Goal: Participate in discussion: Engage in conversation with other users on a specific topic

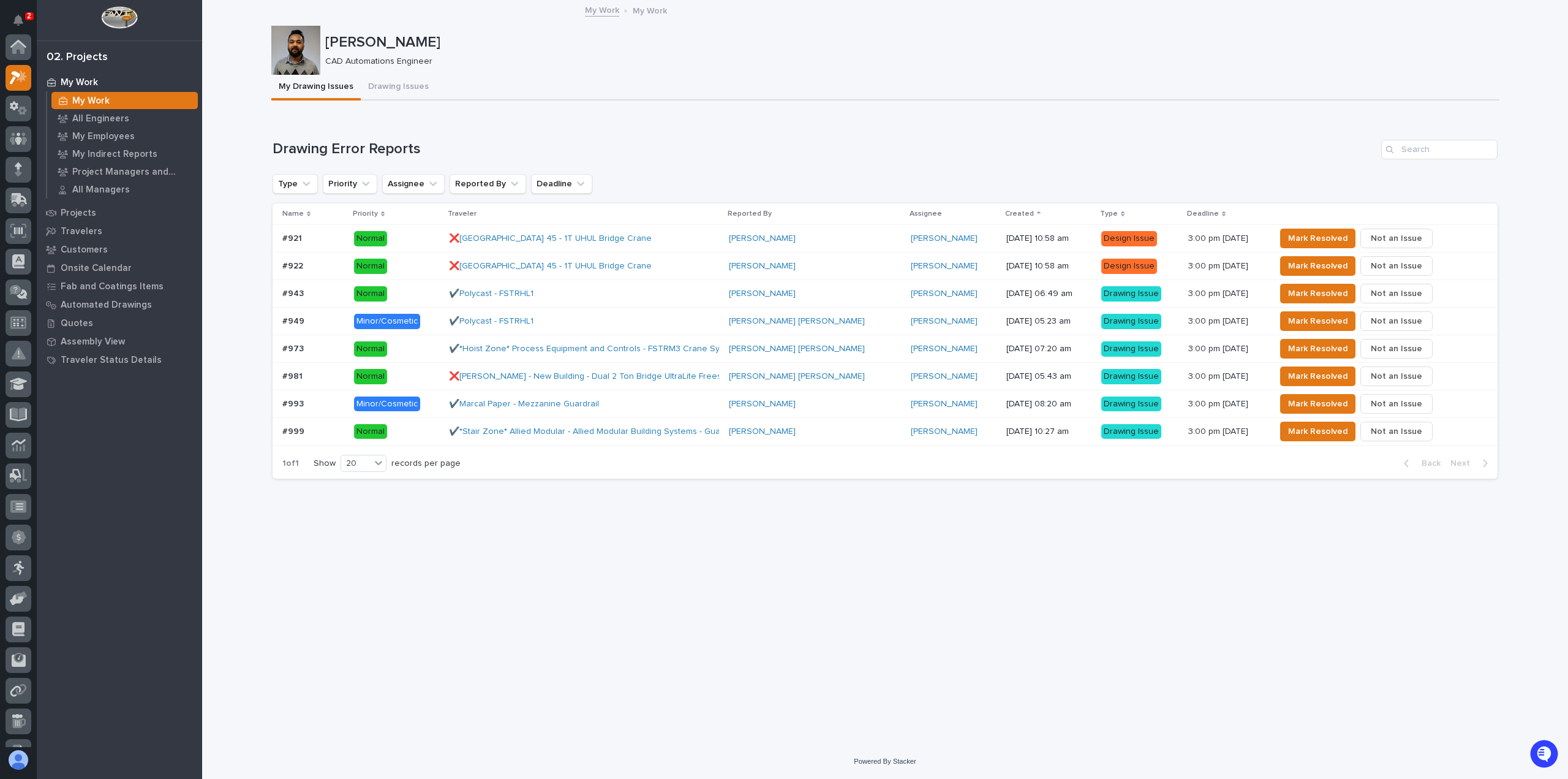
scroll to position [33, 0]
click at [89, 99] on p "My Work" at bounding box center [91, 100] width 38 height 11
click at [93, 117] on p "All Engineers" at bounding box center [100, 118] width 57 height 11
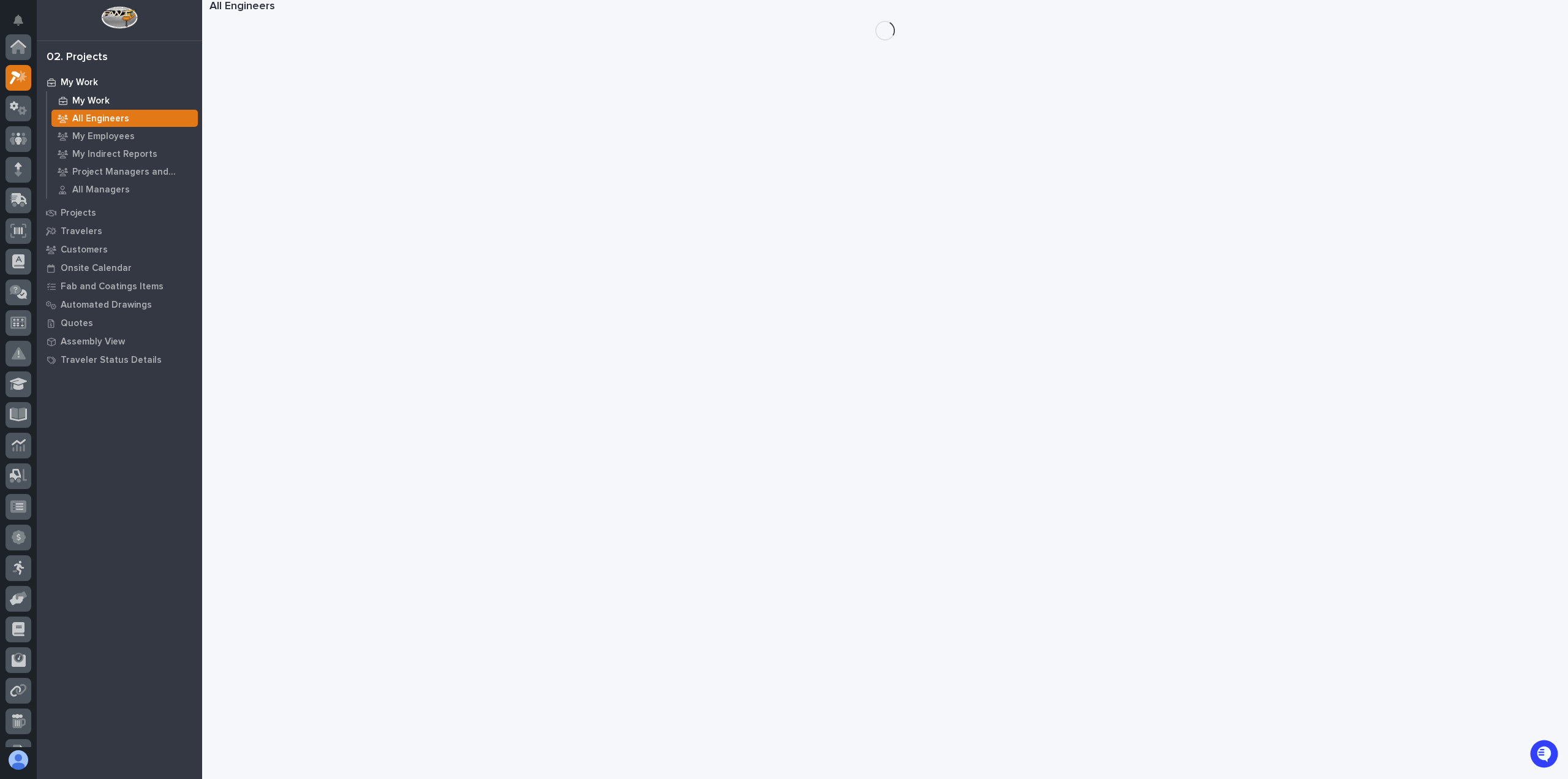
scroll to position [31, 0]
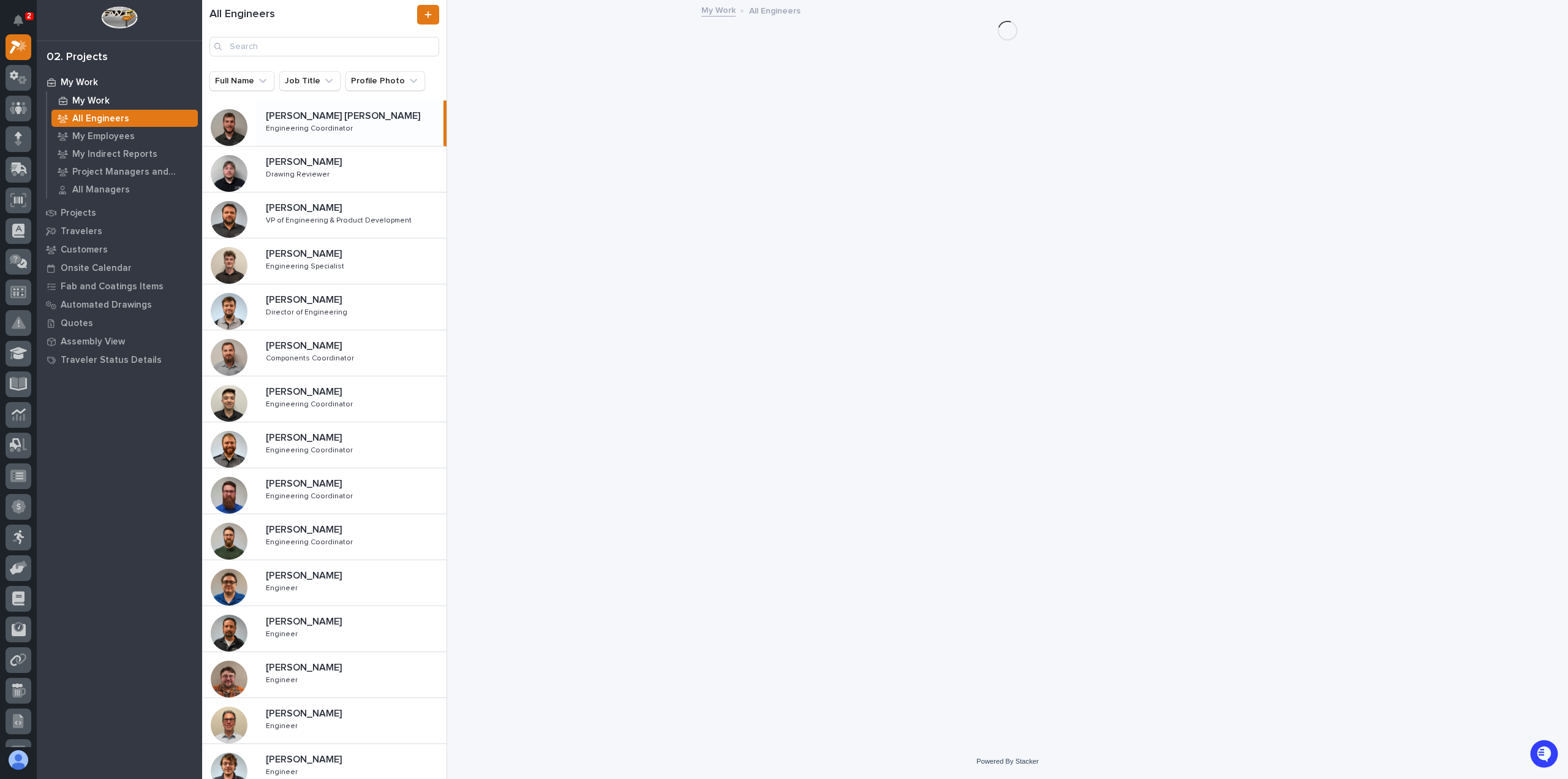
click at [86, 95] on p "My Work" at bounding box center [91, 100] width 38 height 11
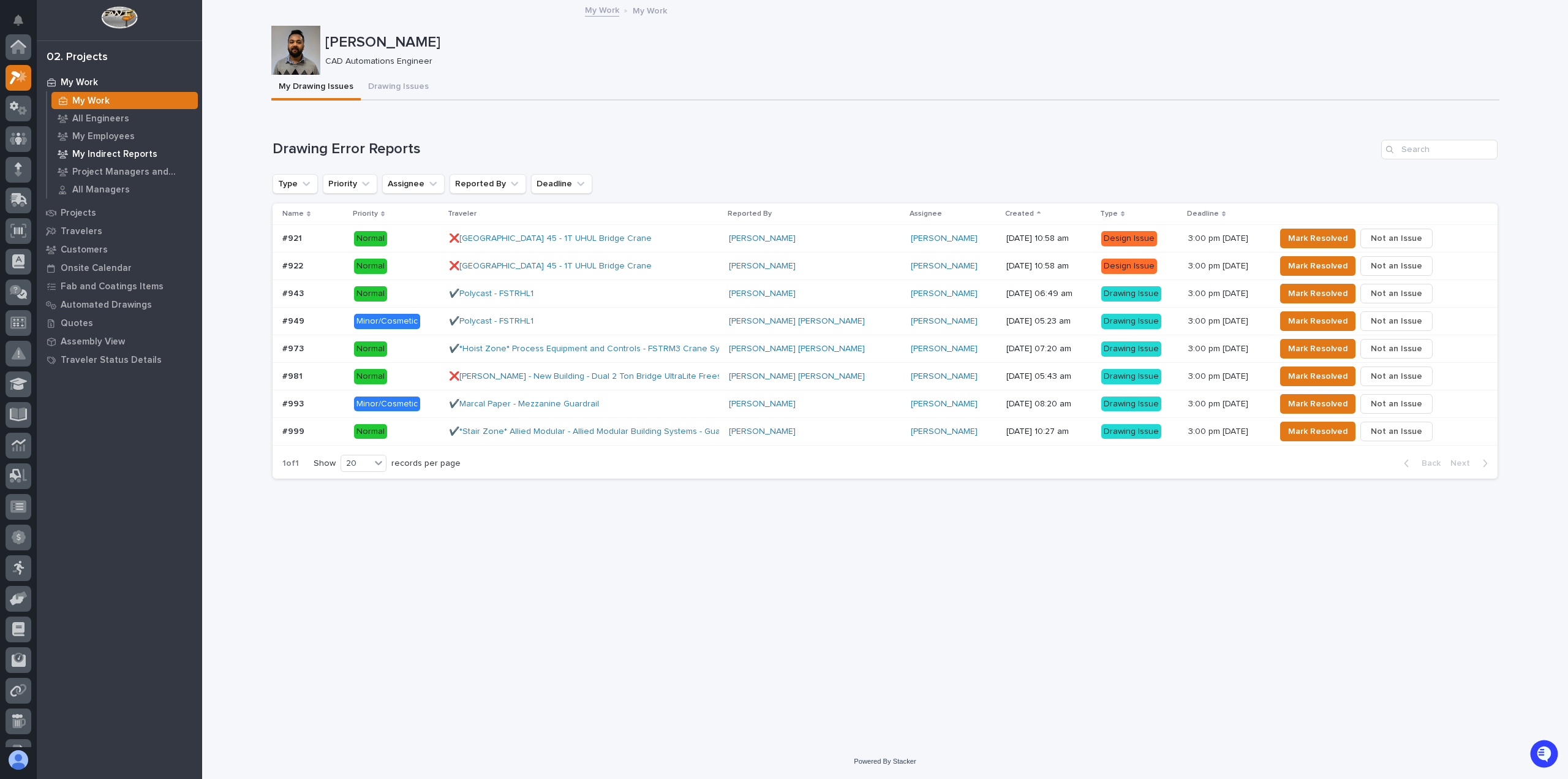
scroll to position [31, 0]
click at [605, 557] on div "Loading... Saving… Loading... Saving… [PERSON_NAME] [PERSON_NAME] CAD Automatio…" at bounding box center [885, 357] width 1240 height 712
click at [661, 409] on div "✔️Marcal Paper - Mezzanine Guardrail" at bounding box center [584, 404] width 270 height 20
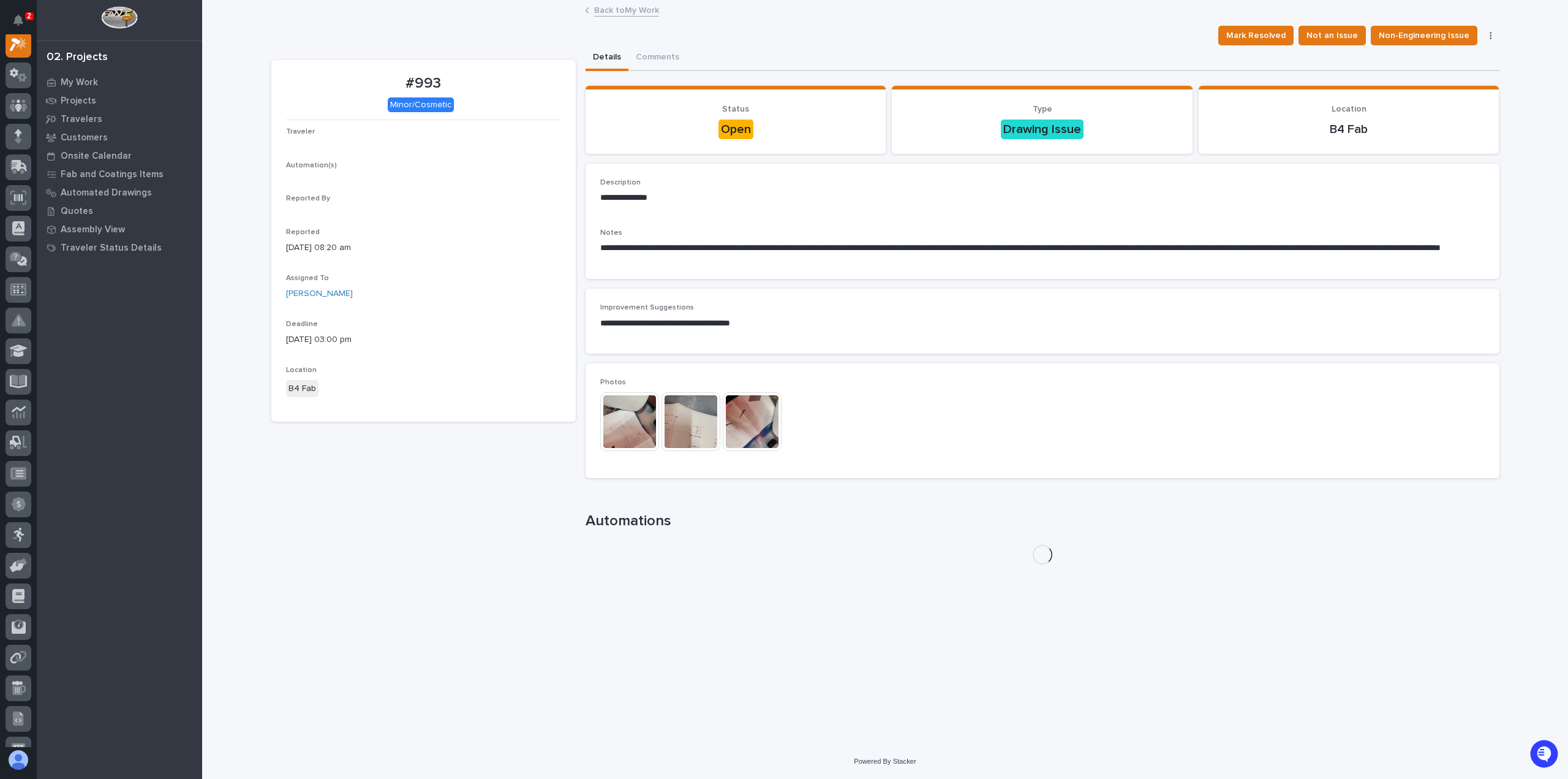
scroll to position [31, 0]
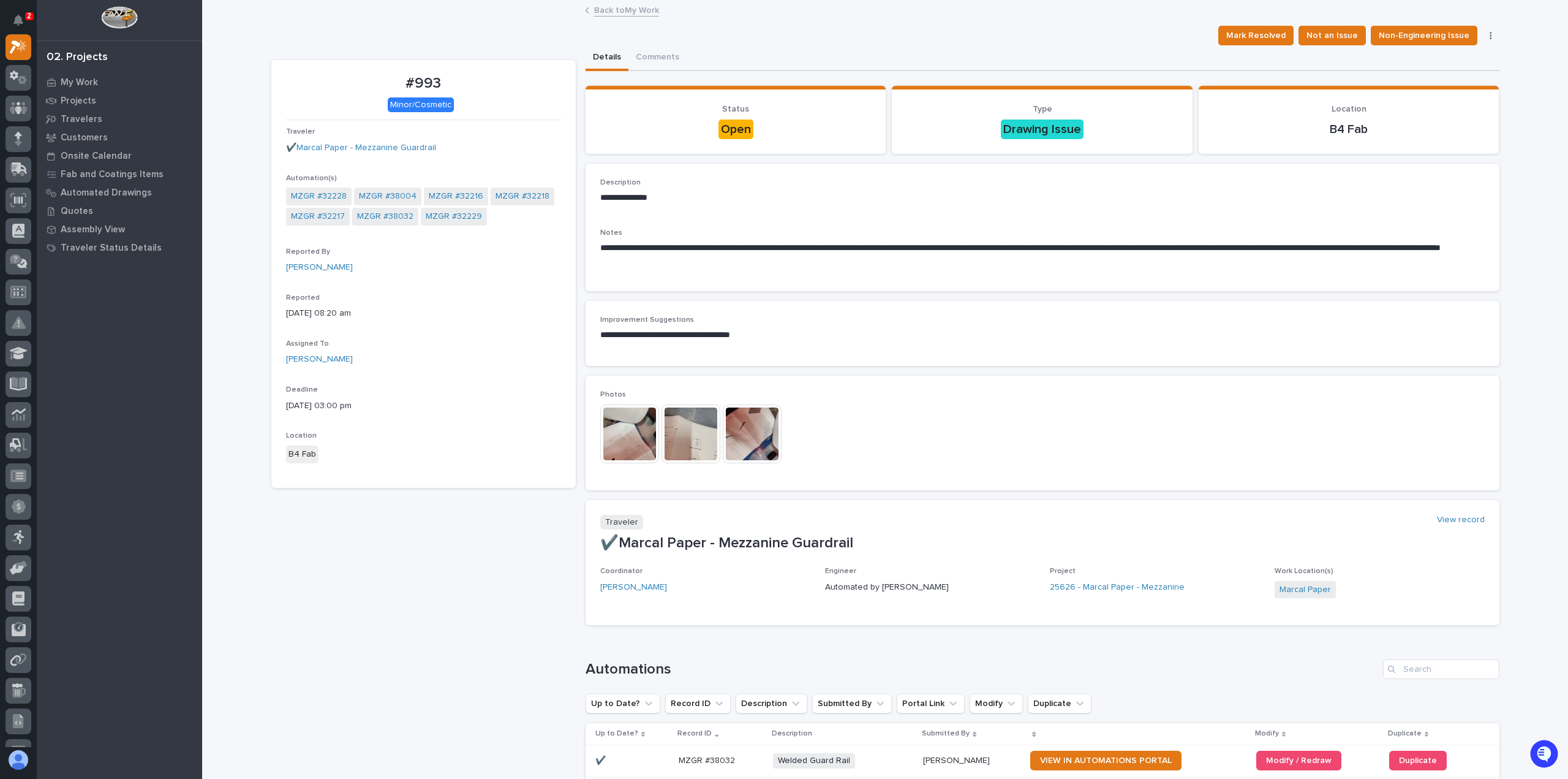
click at [619, 441] on img at bounding box center [629, 433] width 59 height 59
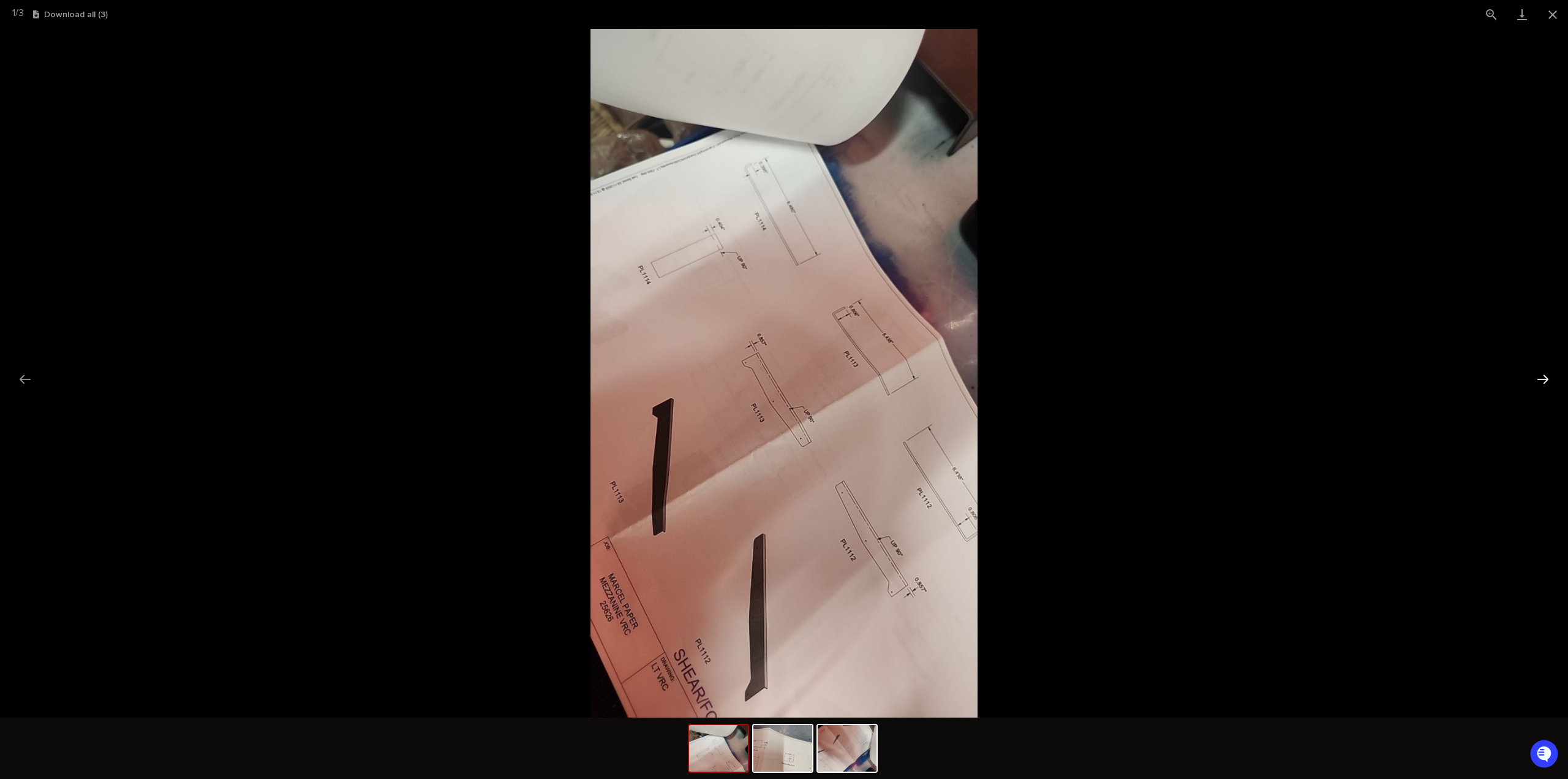
click at [1545, 379] on button "Next slide" at bounding box center [1543, 379] width 26 height 24
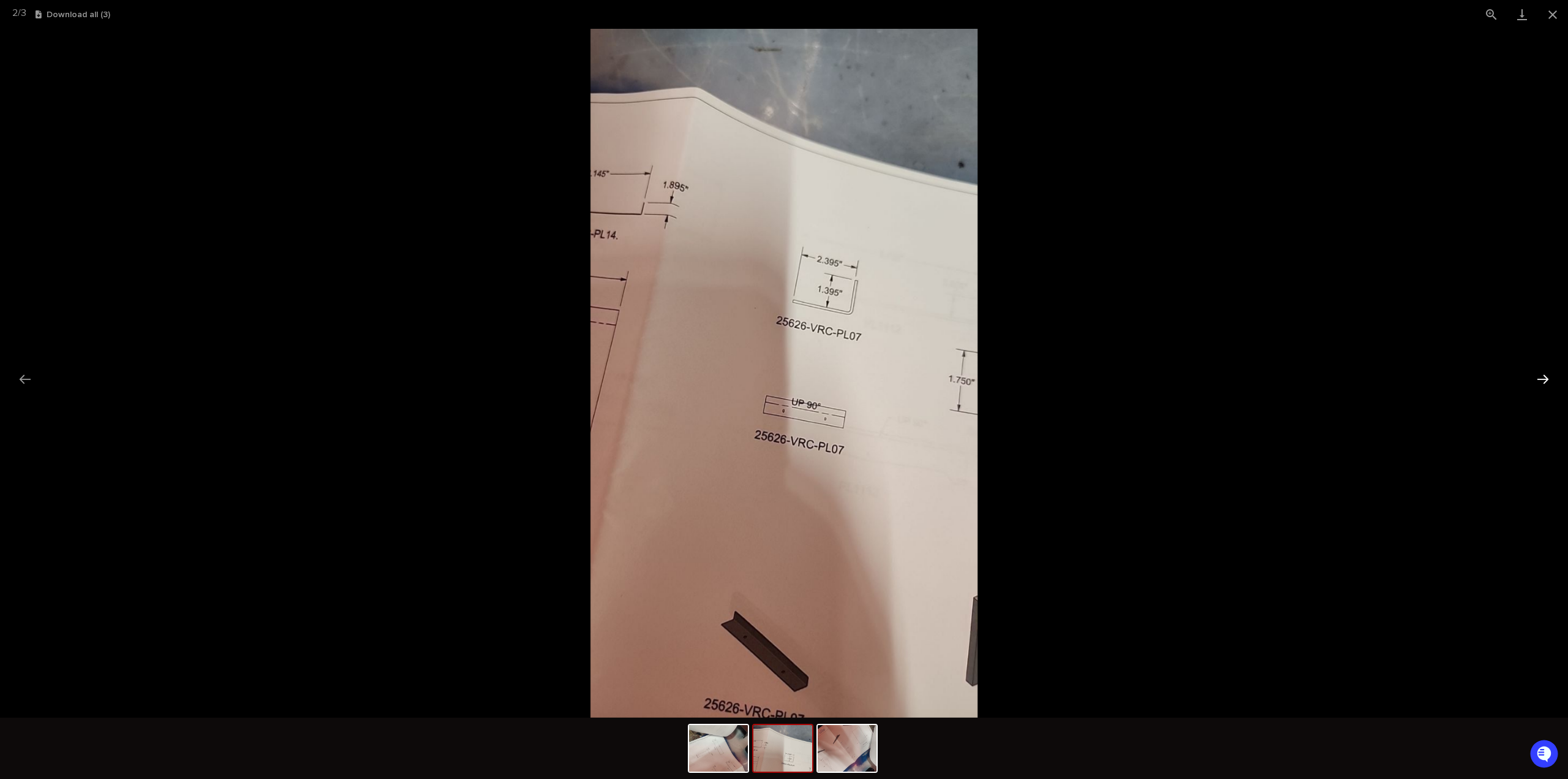
click at [1545, 379] on button "Next slide" at bounding box center [1543, 379] width 26 height 24
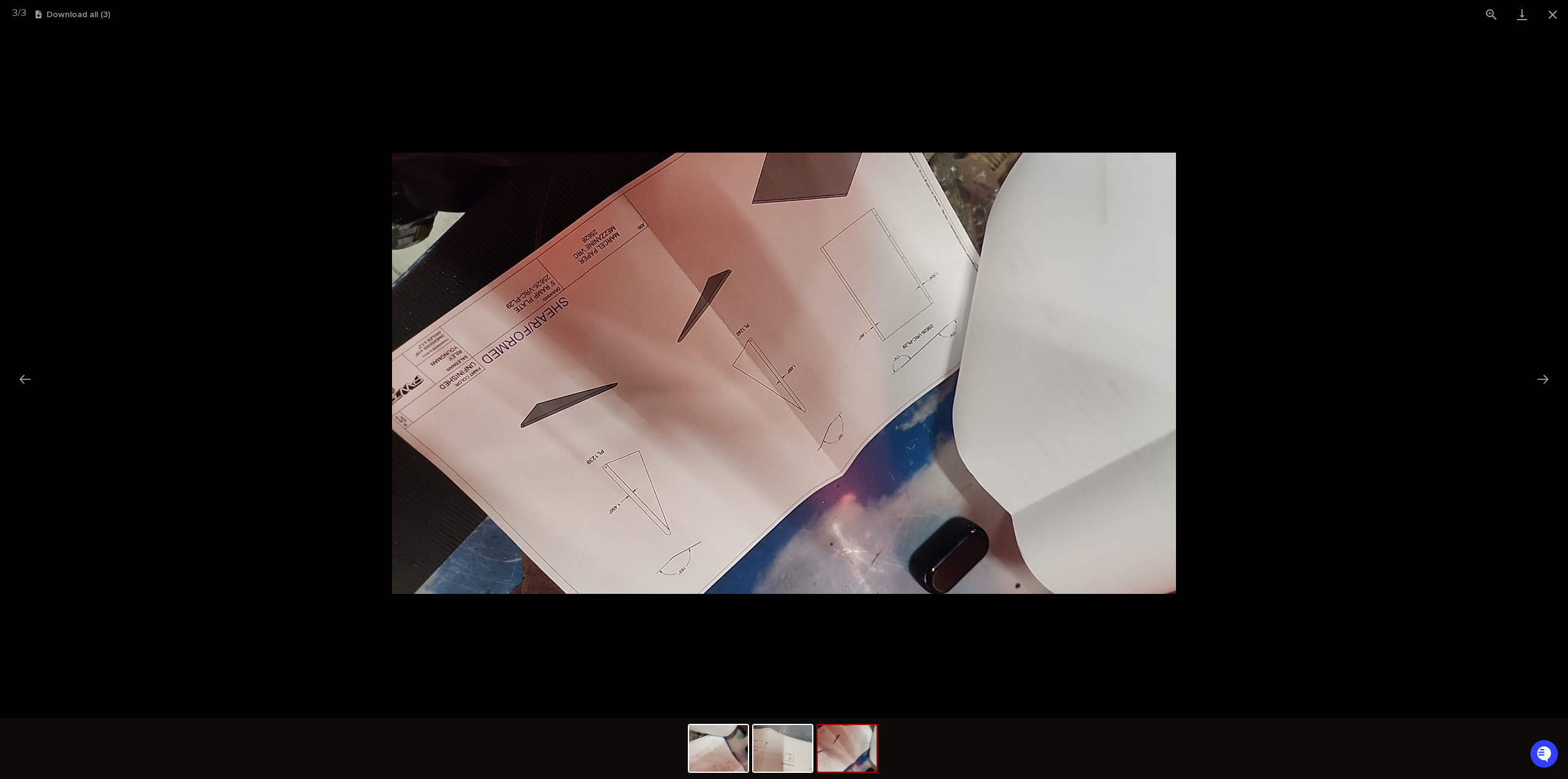
click at [1352, 301] on picture at bounding box center [784, 373] width 1568 height 689
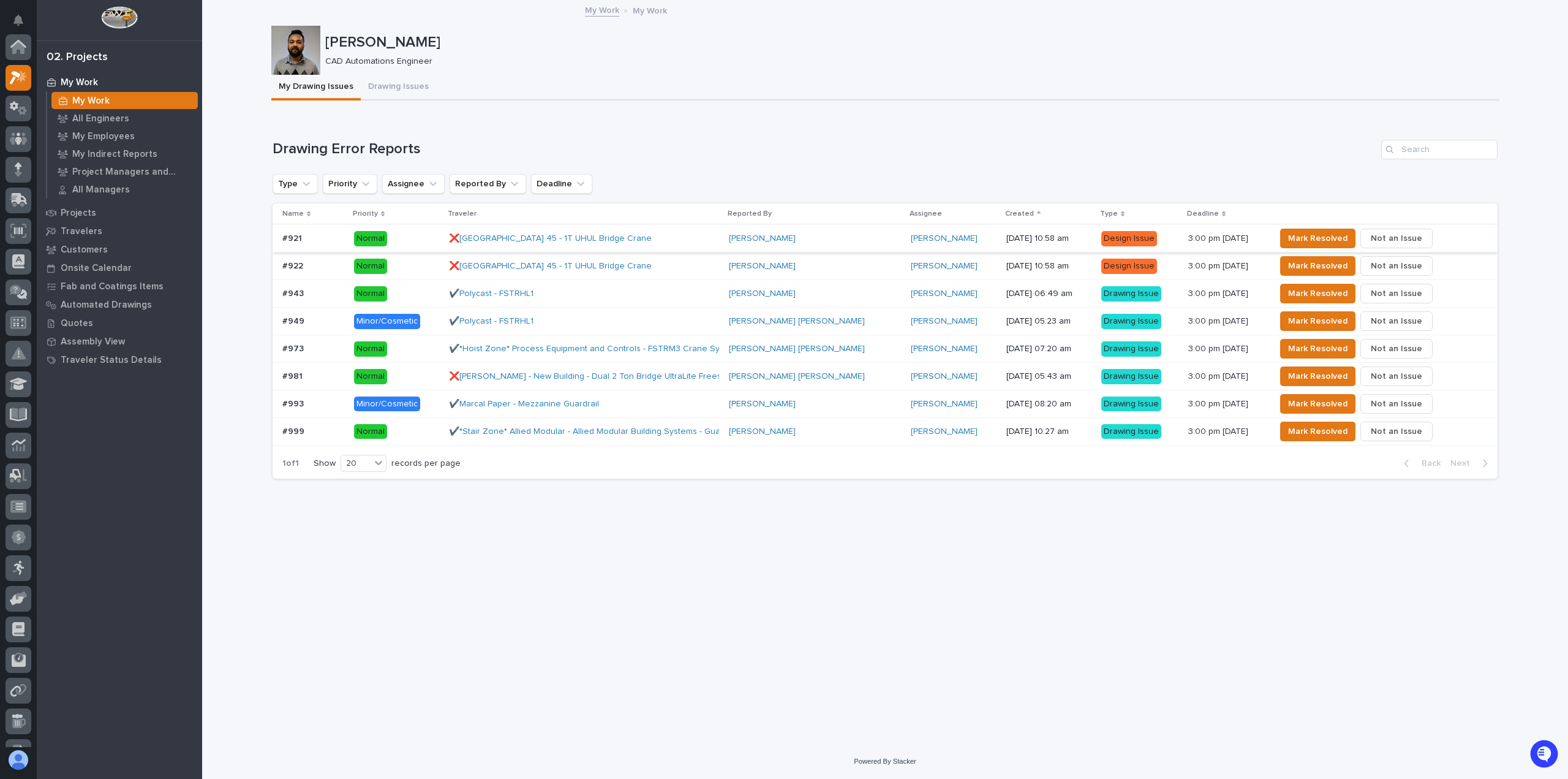
scroll to position [33, 0]
click at [651, 399] on div "✔️Marcal Paper - Mezzanine Guardrail" at bounding box center [556, 404] width 214 height 10
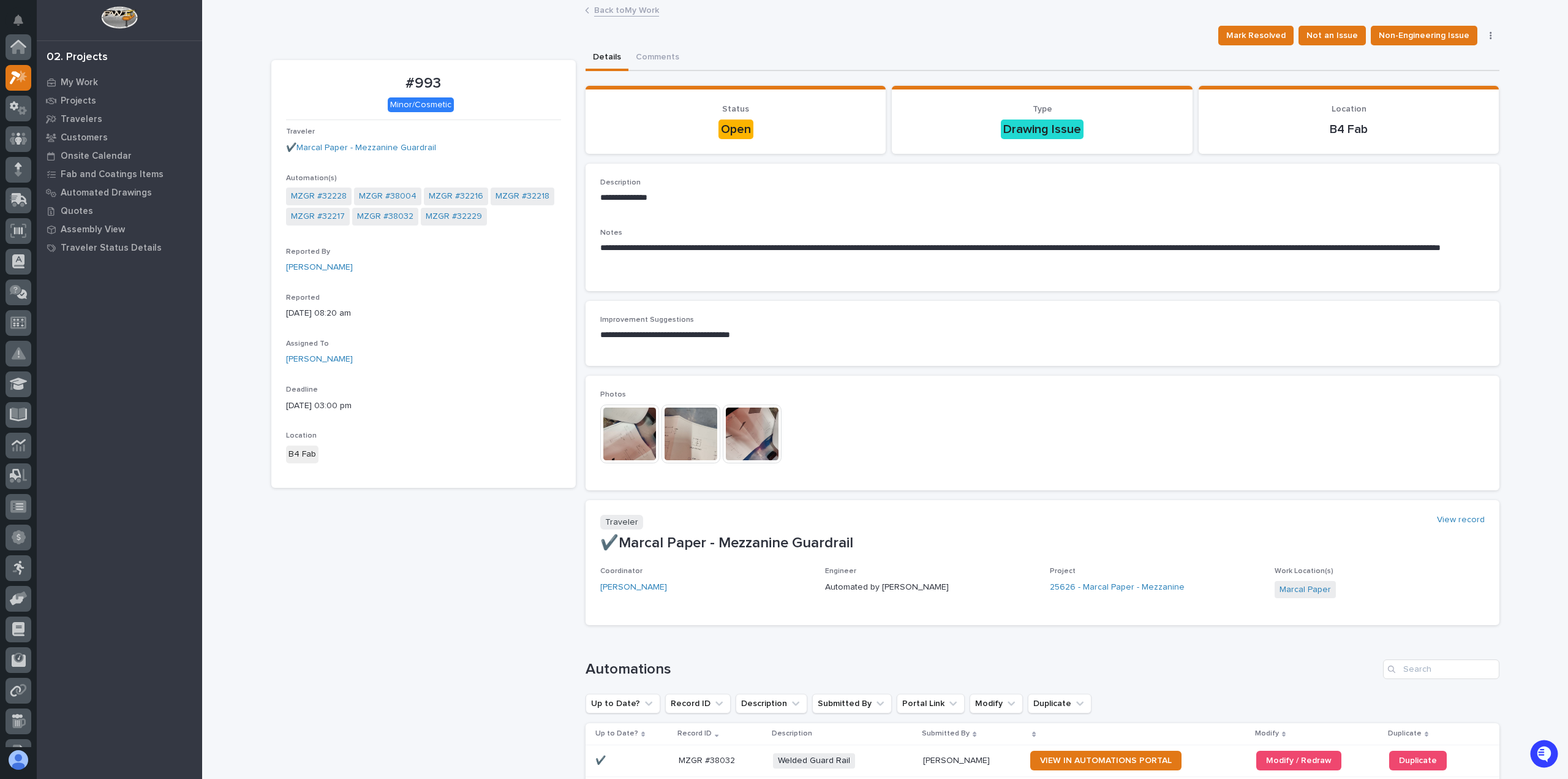
scroll to position [31, 0]
click at [698, 435] on img at bounding box center [690, 433] width 59 height 59
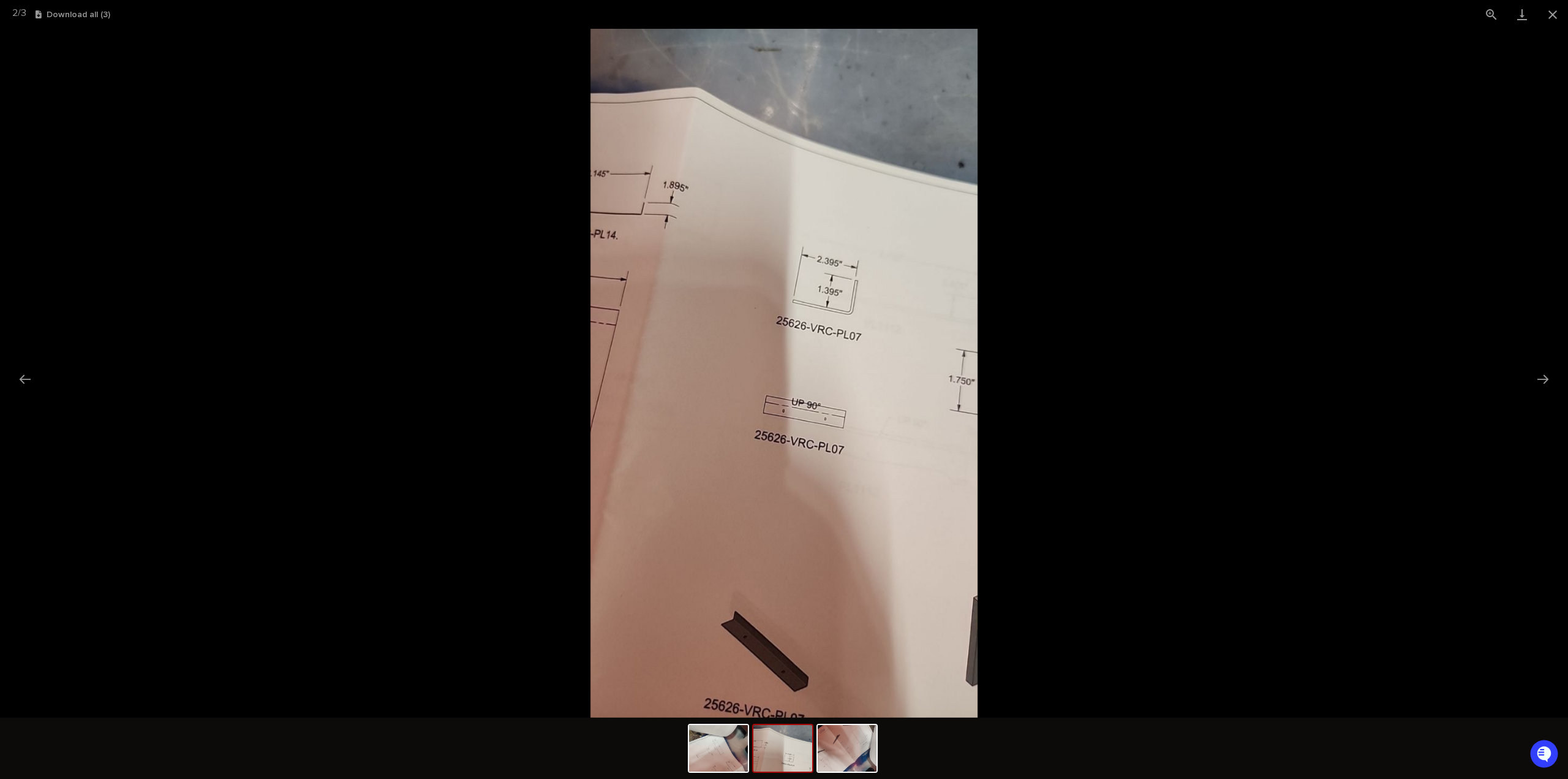
click at [409, 397] on picture at bounding box center [784, 373] width 1568 height 689
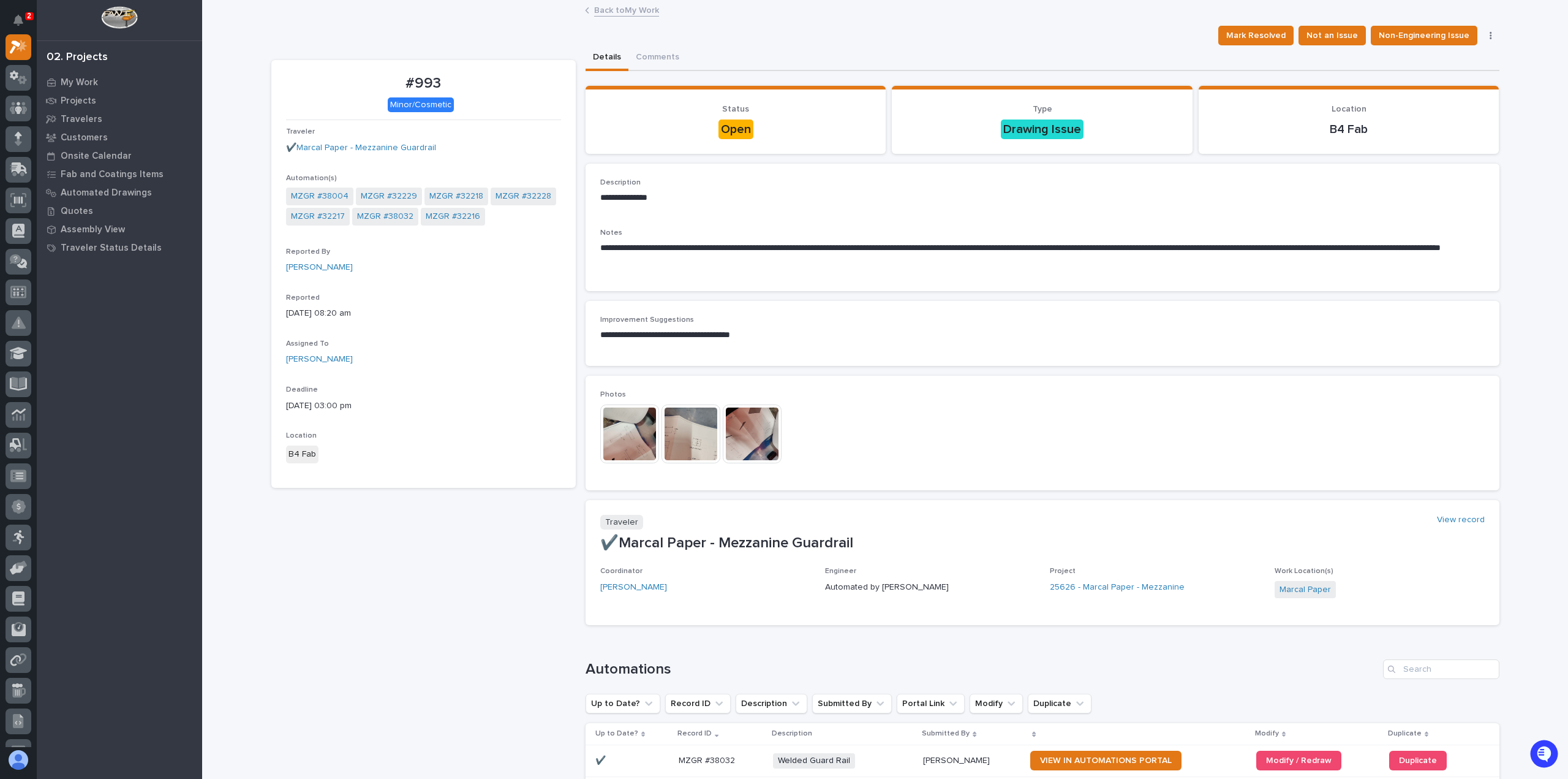
click at [744, 431] on img at bounding box center [752, 433] width 59 height 59
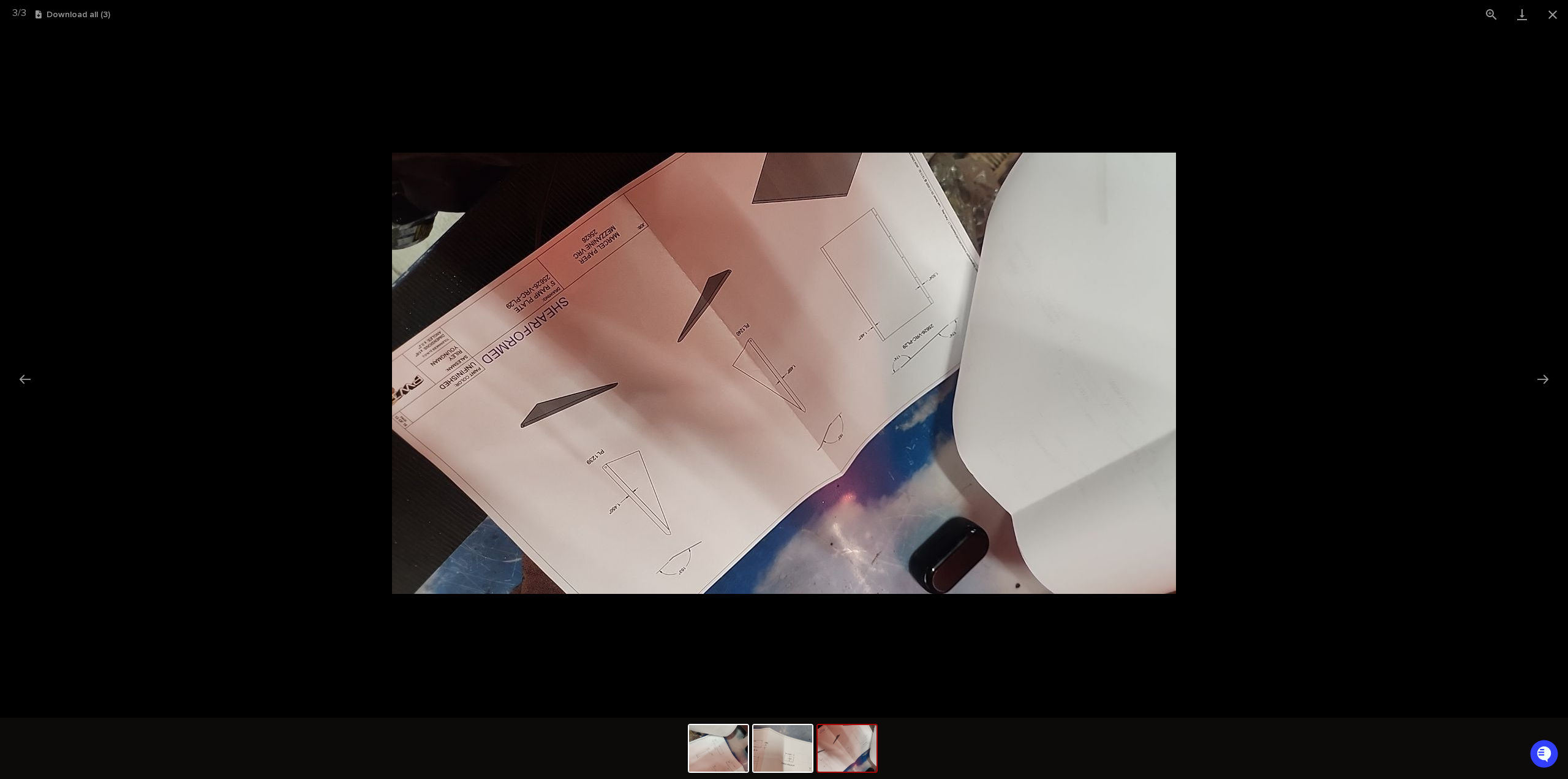
click at [243, 383] on picture at bounding box center [784, 373] width 1568 height 689
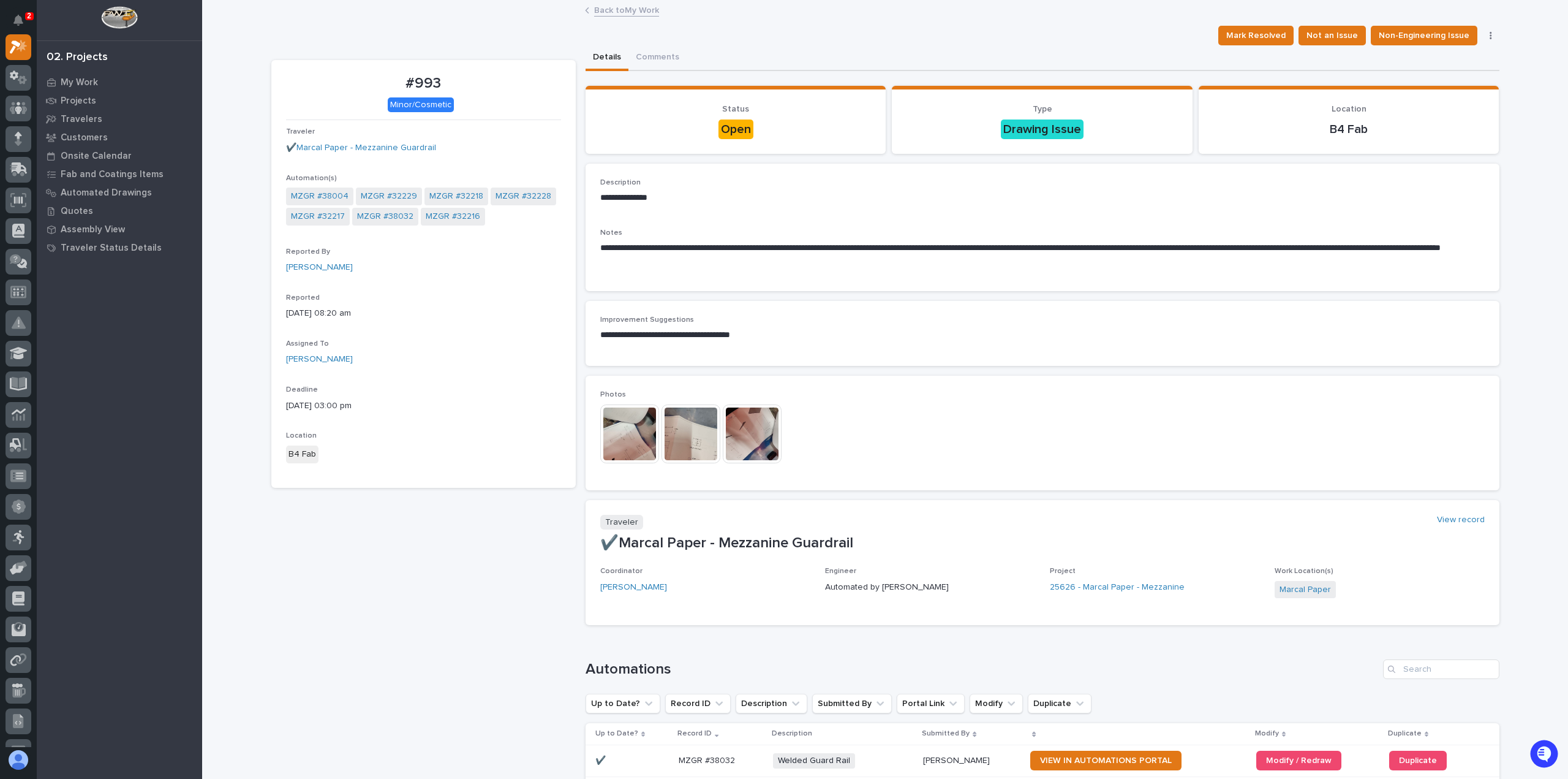
click at [617, 429] on img at bounding box center [629, 433] width 59 height 59
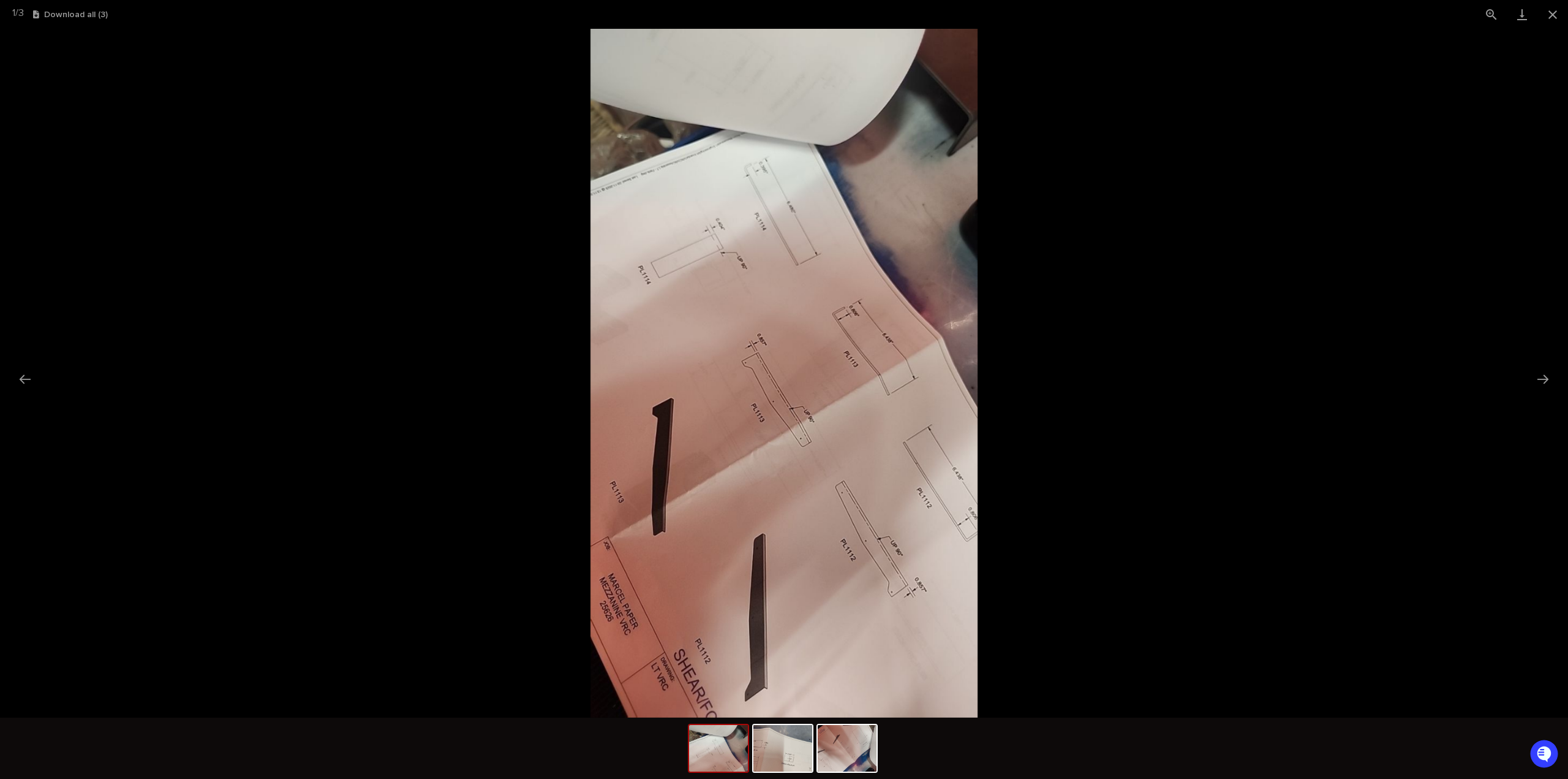
click at [330, 366] on picture at bounding box center [784, 373] width 1568 height 689
click at [1550, 12] on button "Close gallery" at bounding box center [1552, 14] width 31 height 29
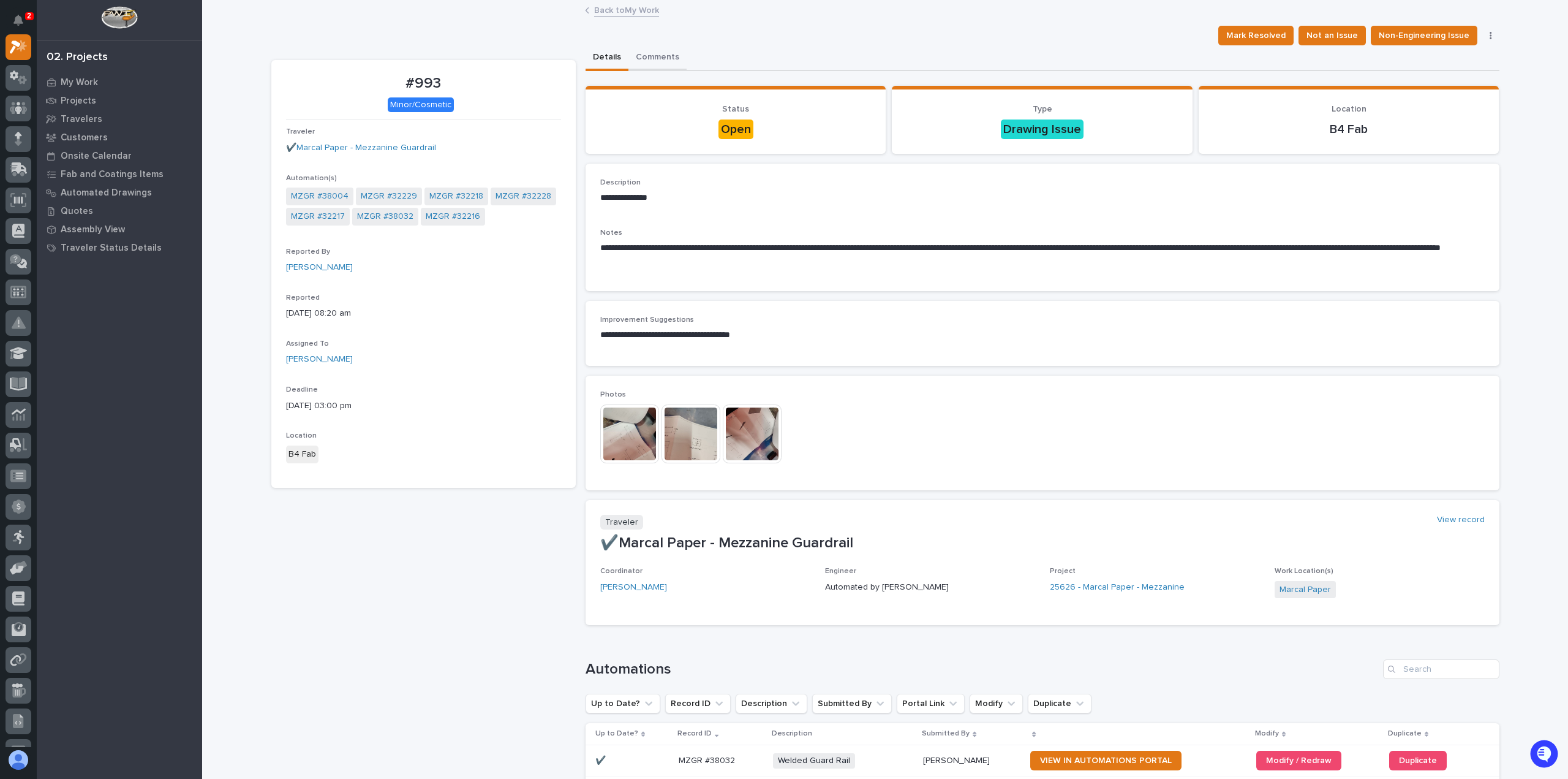
click at [663, 54] on button "Comments" at bounding box center [657, 59] width 59 height 26
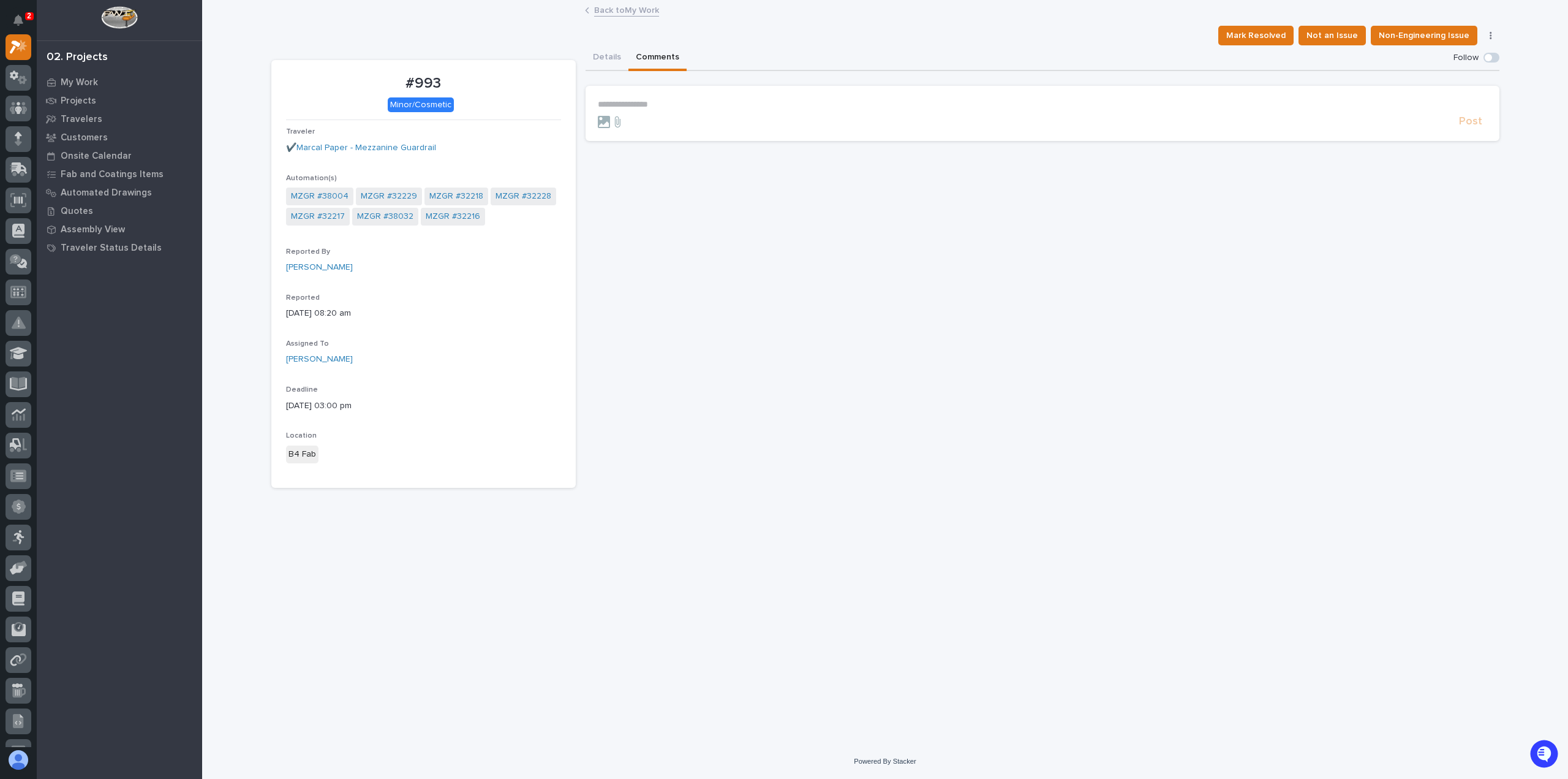
click at [640, 100] on p "**********" at bounding box center [1043, 104] width 890 height 10
click at [648, 124] on span "[PERSON_NAME]" at bounding box center [636, 122] width 69 height 9
click at [708, 103] on p "**********" at bounding box center [1043, 105] width 890 height 12
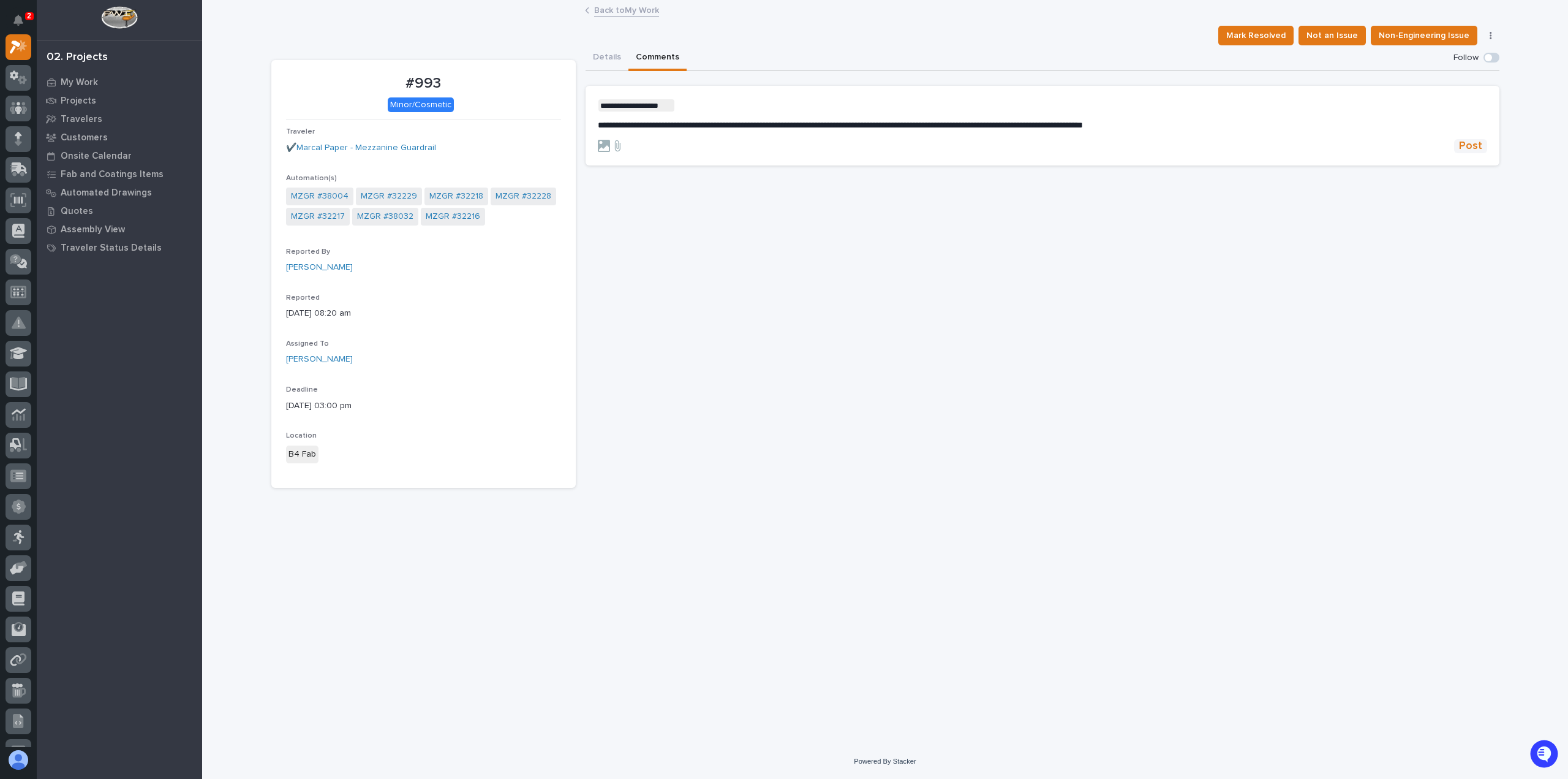
click at [1469, 146] on span "Post" at bounding box center [1470, 146] width 23 height 14
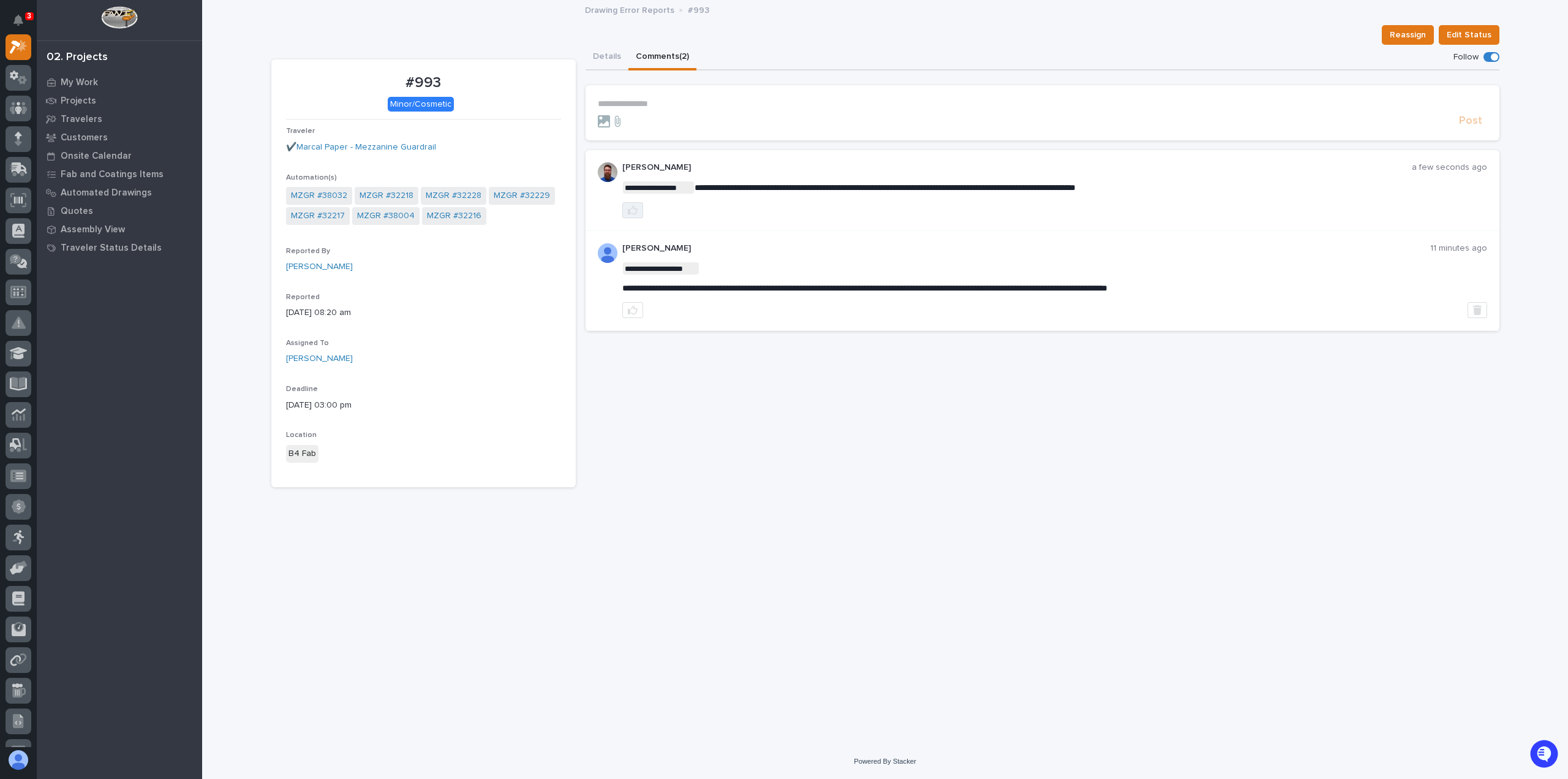
click at [633, 209] on icon "button" at bounding box center [633, 211] width 10 height 10
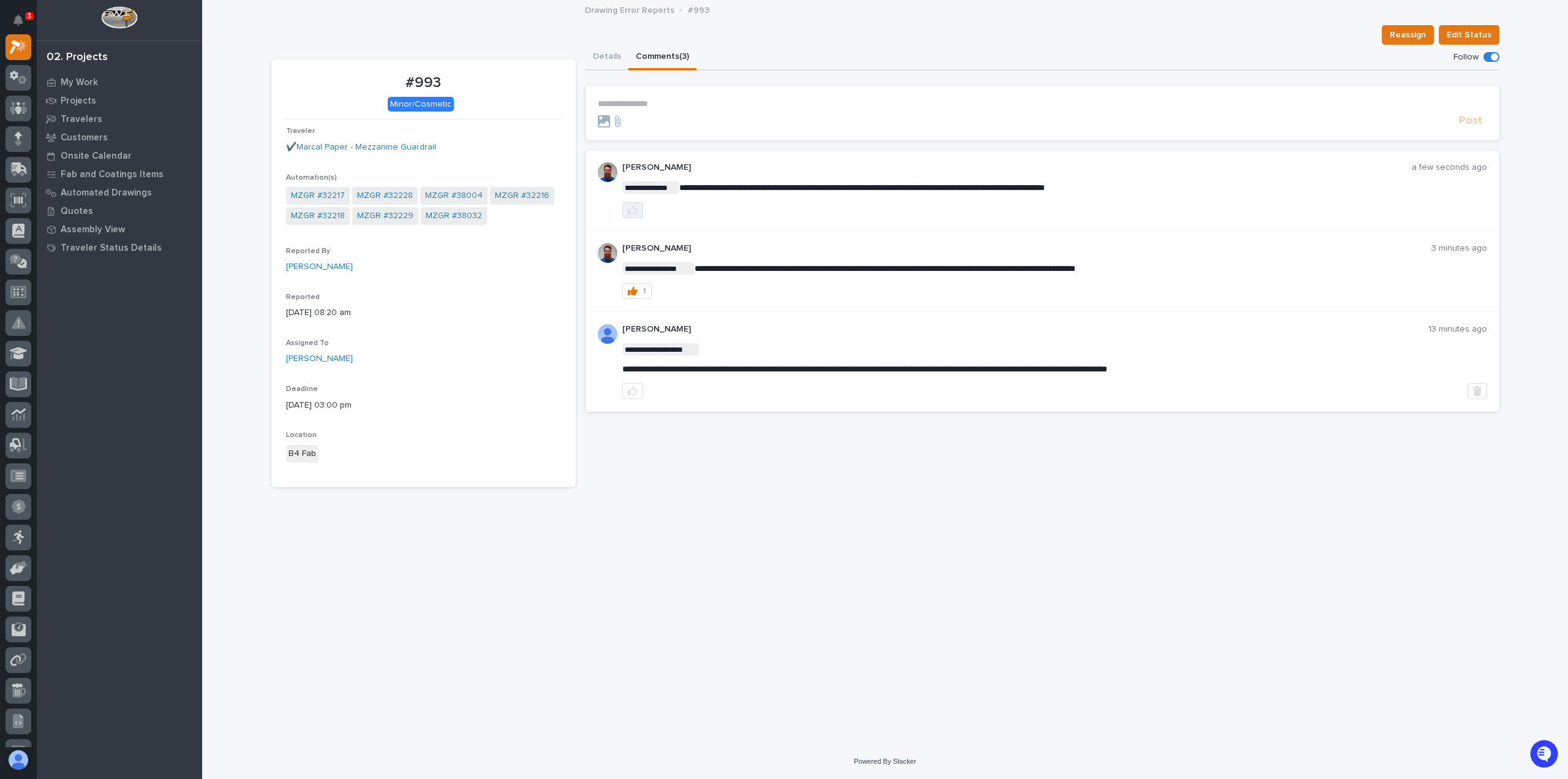
click at [628, 207] on icon "button" at bounding box center [633, 211] width 10 height 10
click at [761, 560] on div "**********" at bounding box center [885, 357] width 1240 height 712
